Goal: Check status: Check status

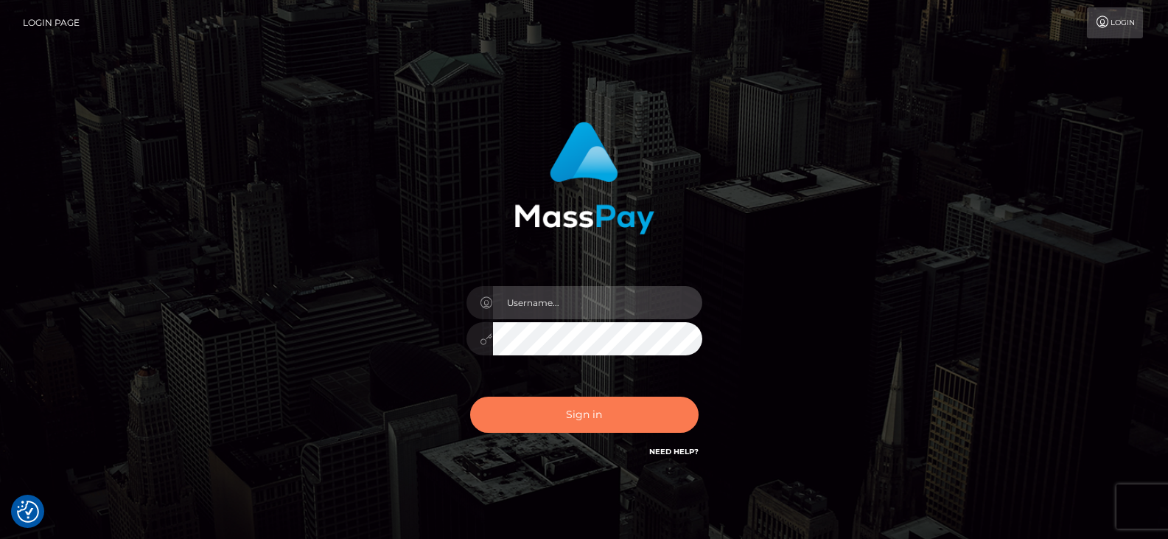
type input "Nocelyn.xcite"
click at [536, 407] on button "Sign in" at bounding box center [584, 414] width 228 height 36
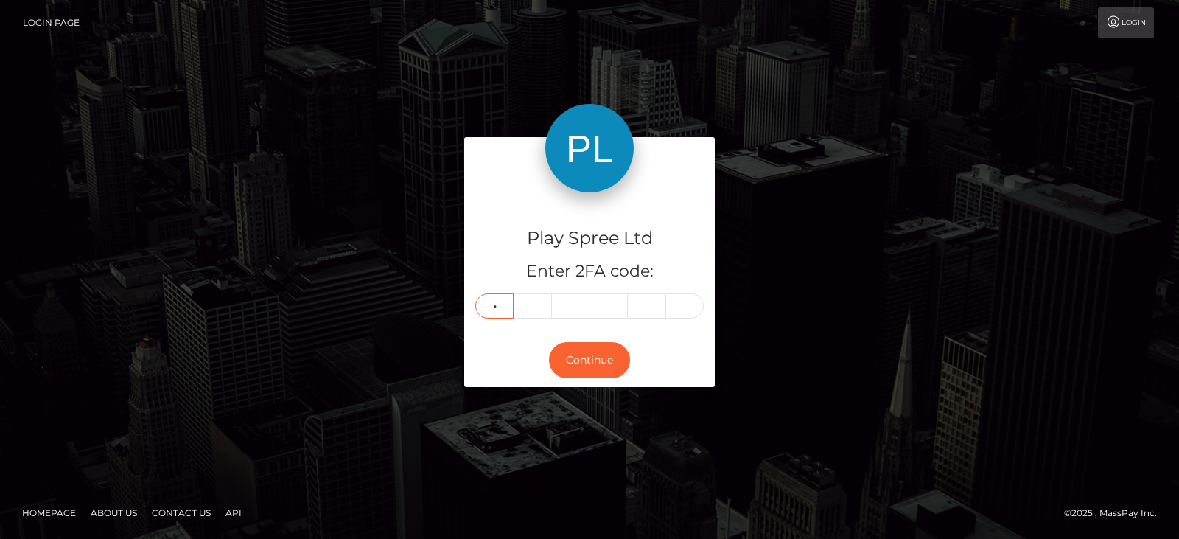
type input "7"
type input "9"
type input "8"
type input "3"
type input "1"
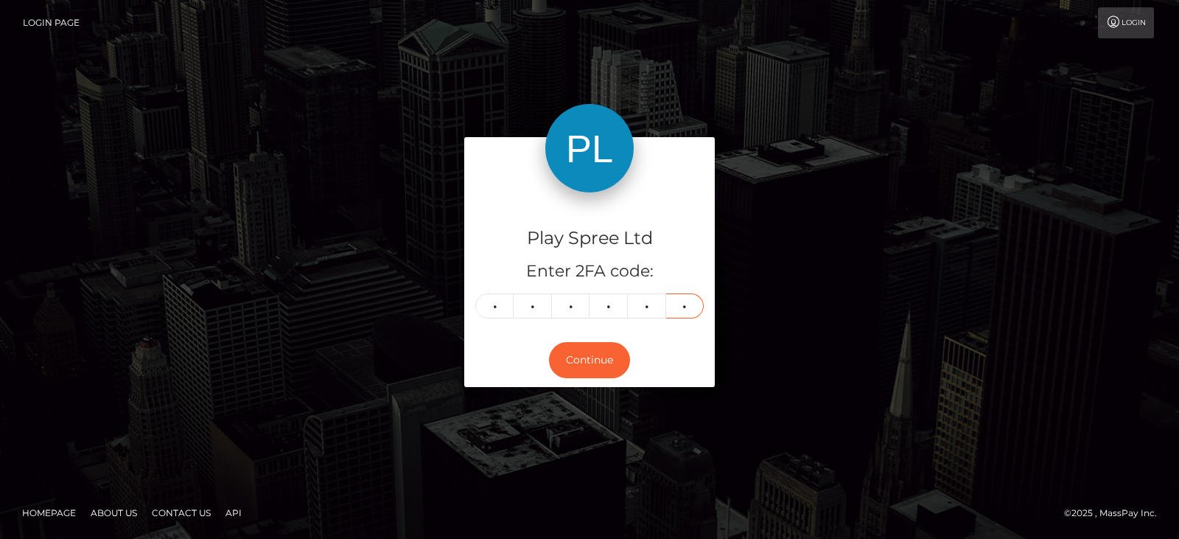
type input "0"
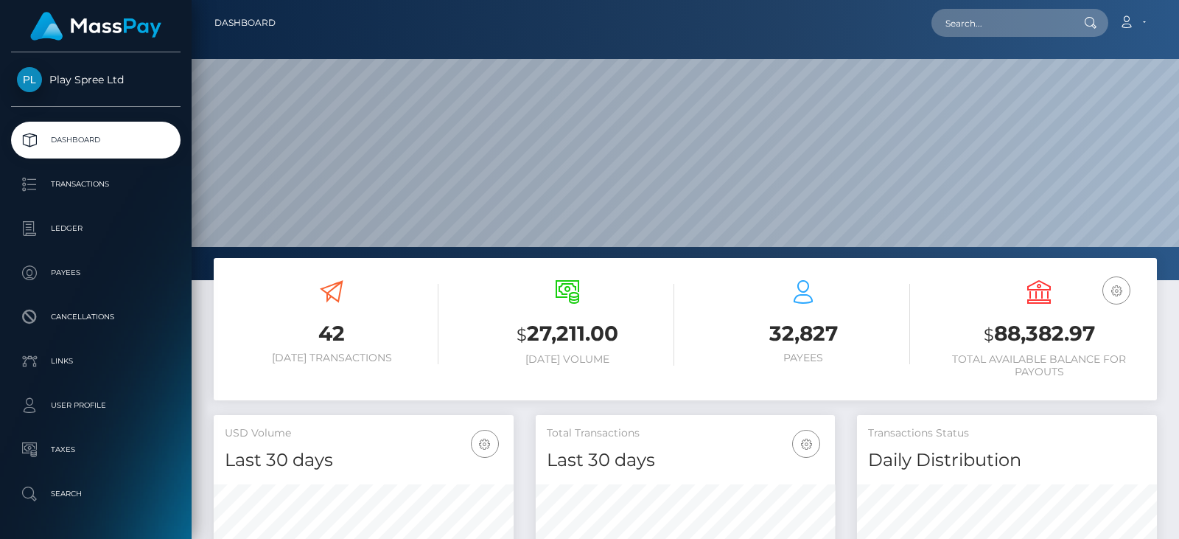
scroll to position [262, 299]
click at [1051, 330] on h3 "$ 88,382.97" at bounding box center [1039, 334] width 214 height 30
copy h3 "88,382.97"
